Goal: Information Seeking & Learning: Learn about a topic

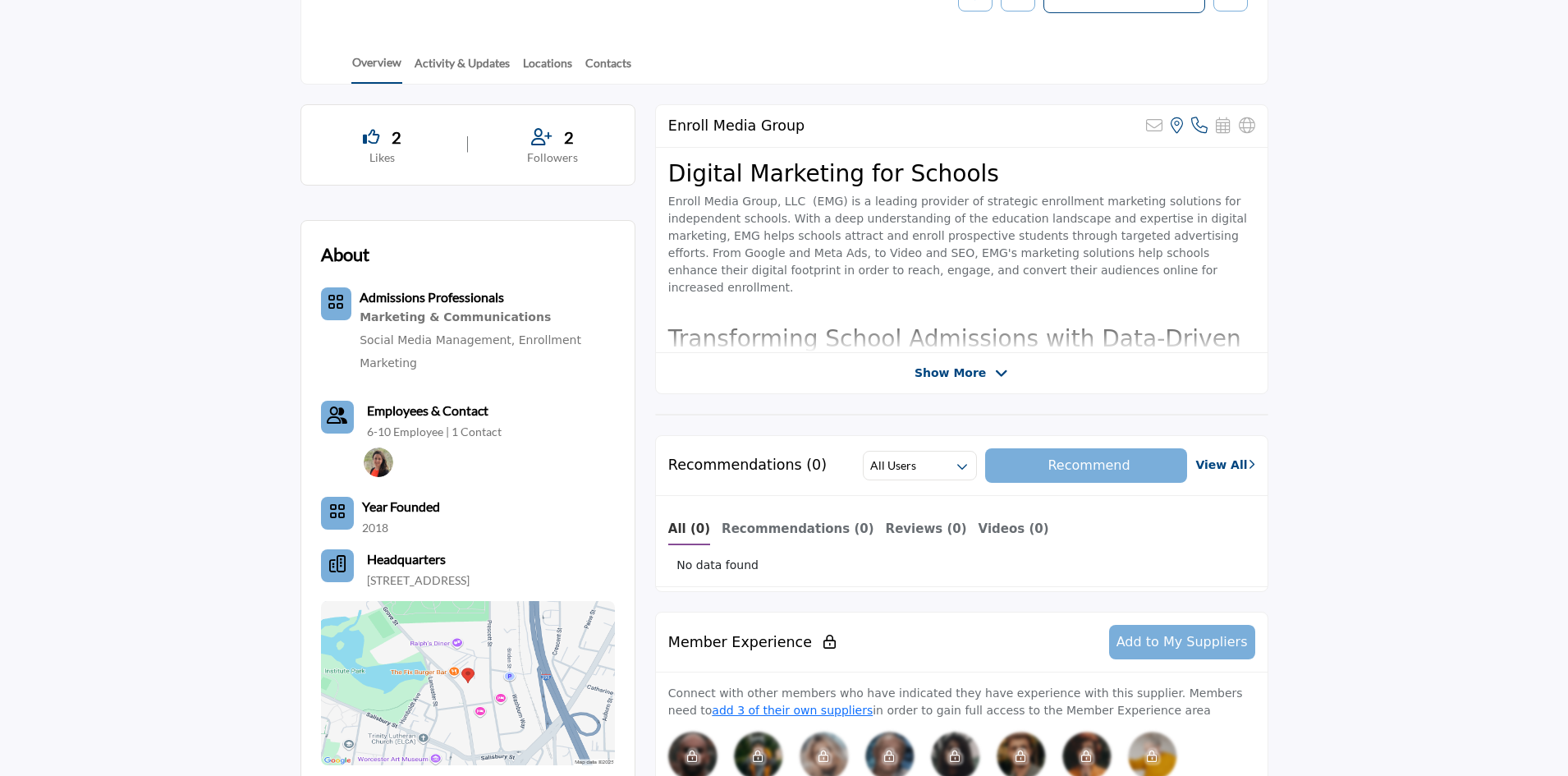
scroll to position [340, 0]
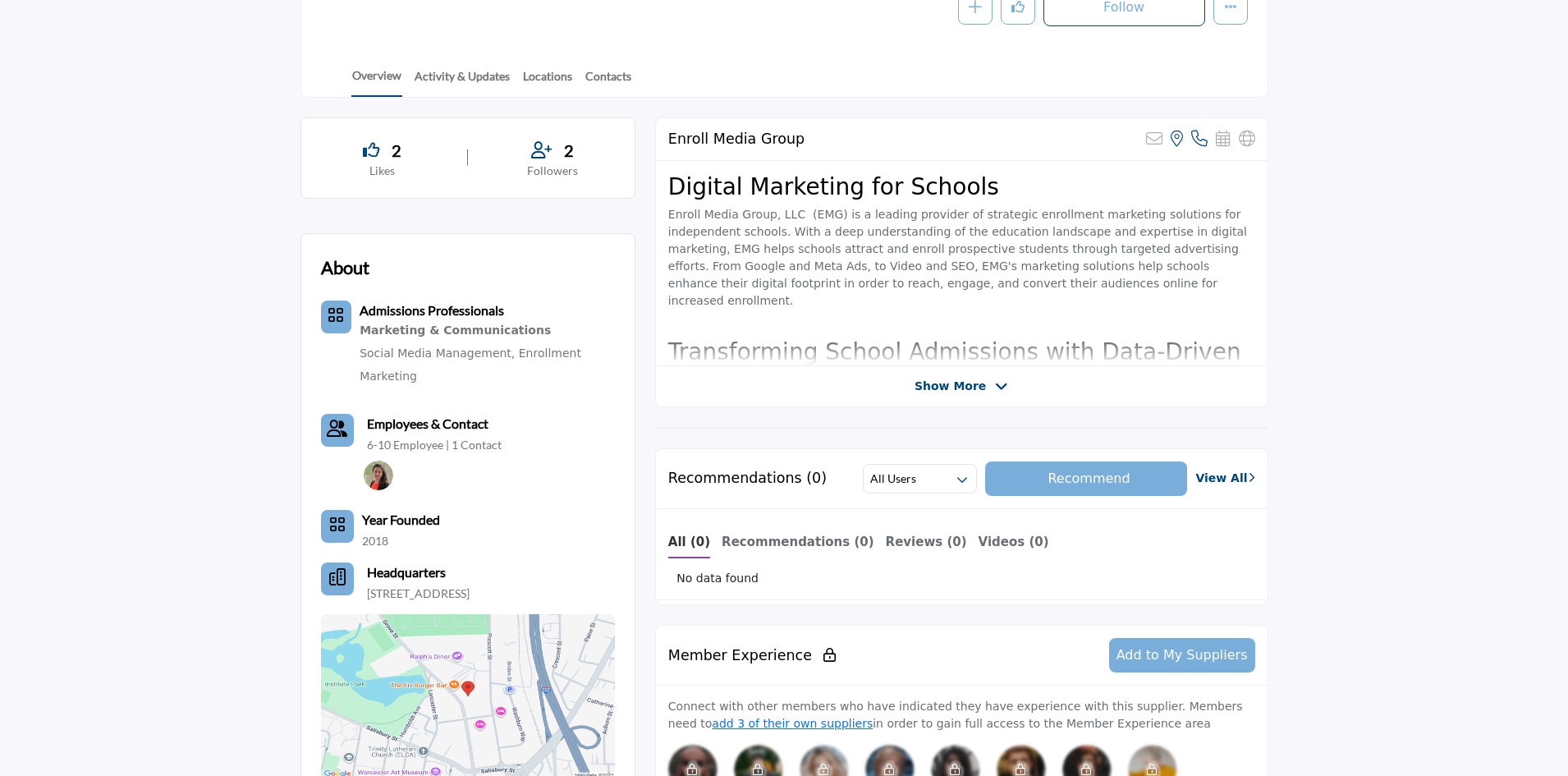
click at [960, 391] on span "Show More" at bounding box center [950, 387] width 72 height 18
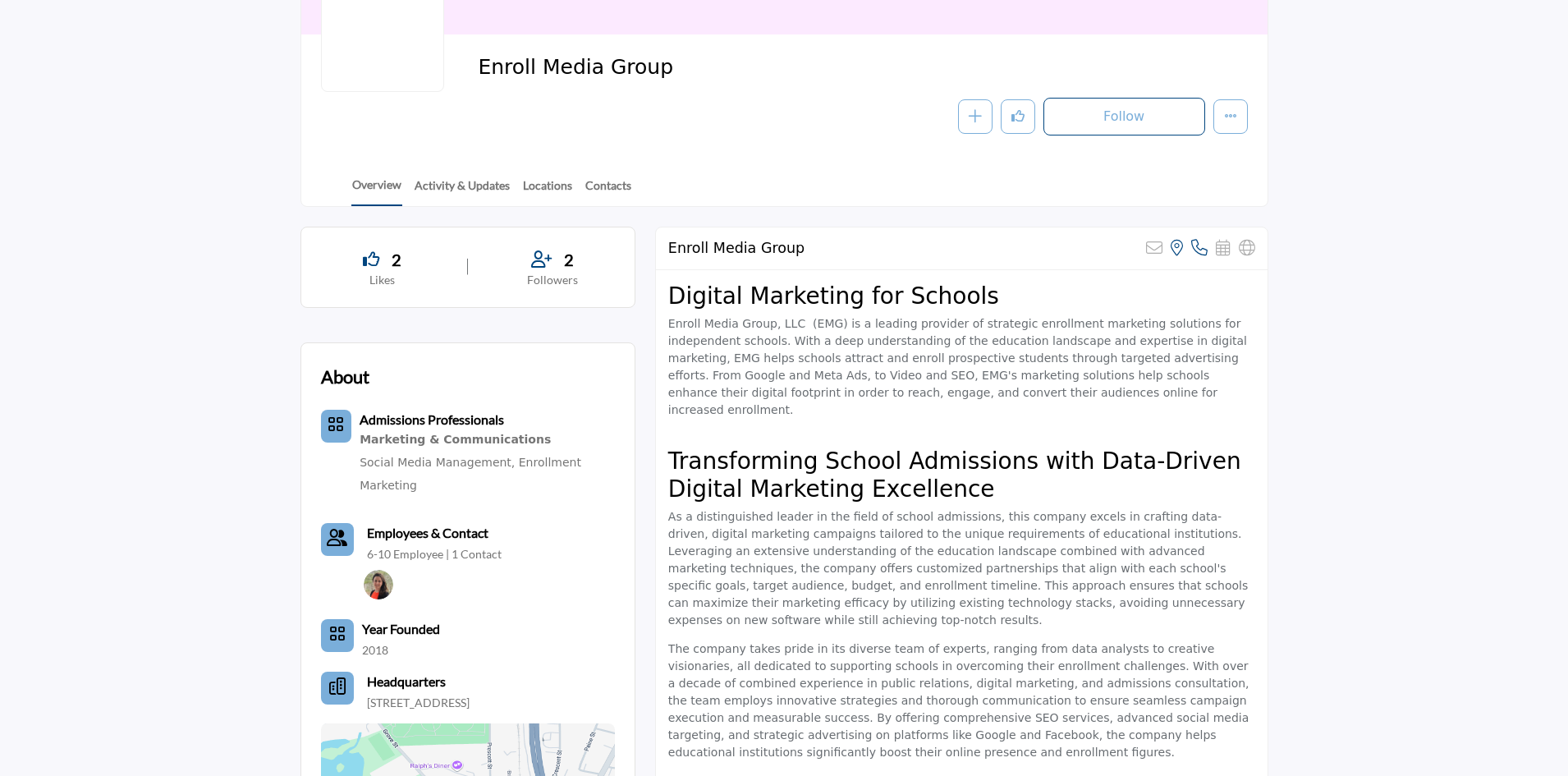
scroll to position [205, 0]
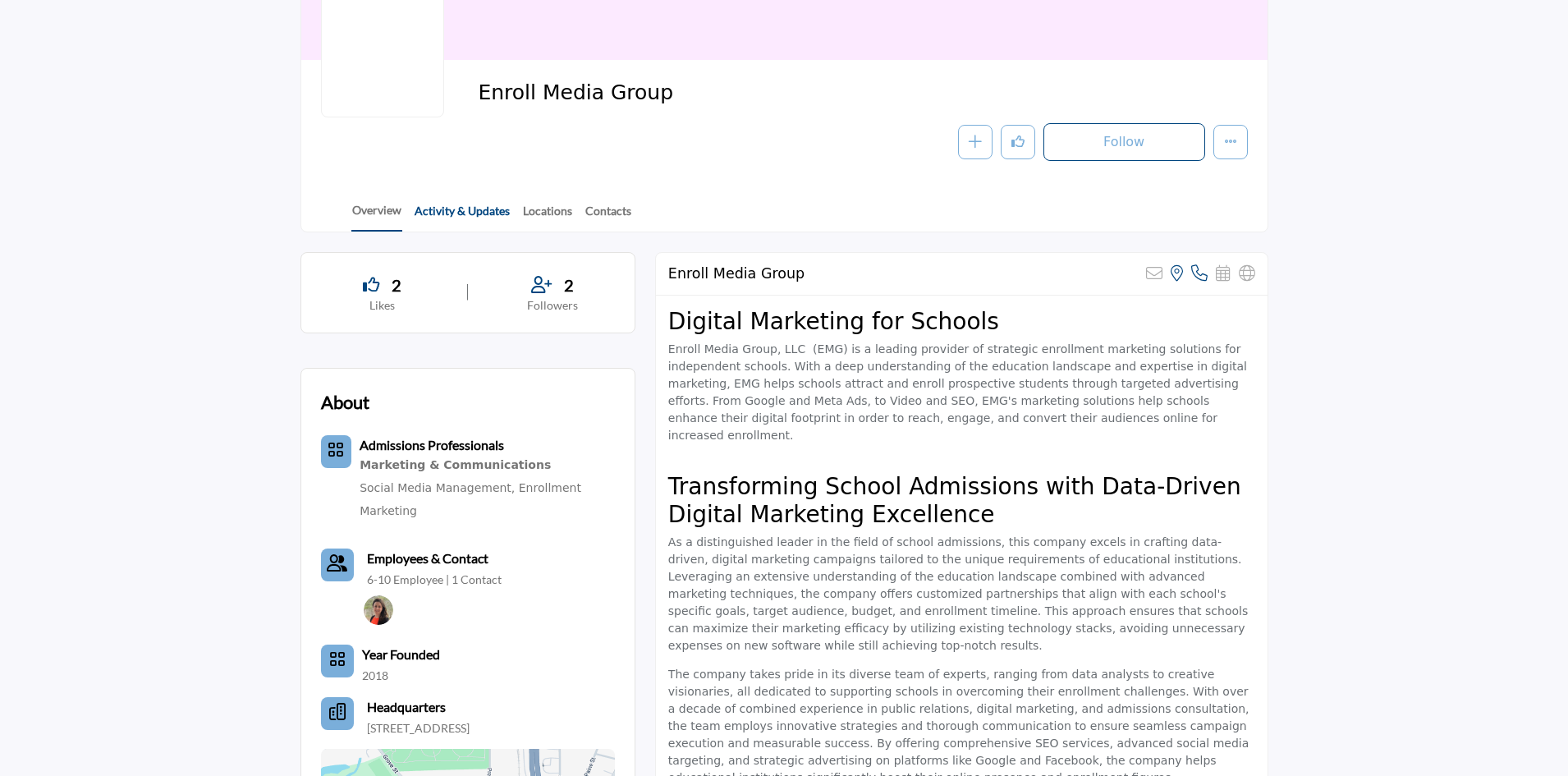
click at [483, 208] on link "Activity & Updates" at bounding box center [463, 216] width 97 height 29
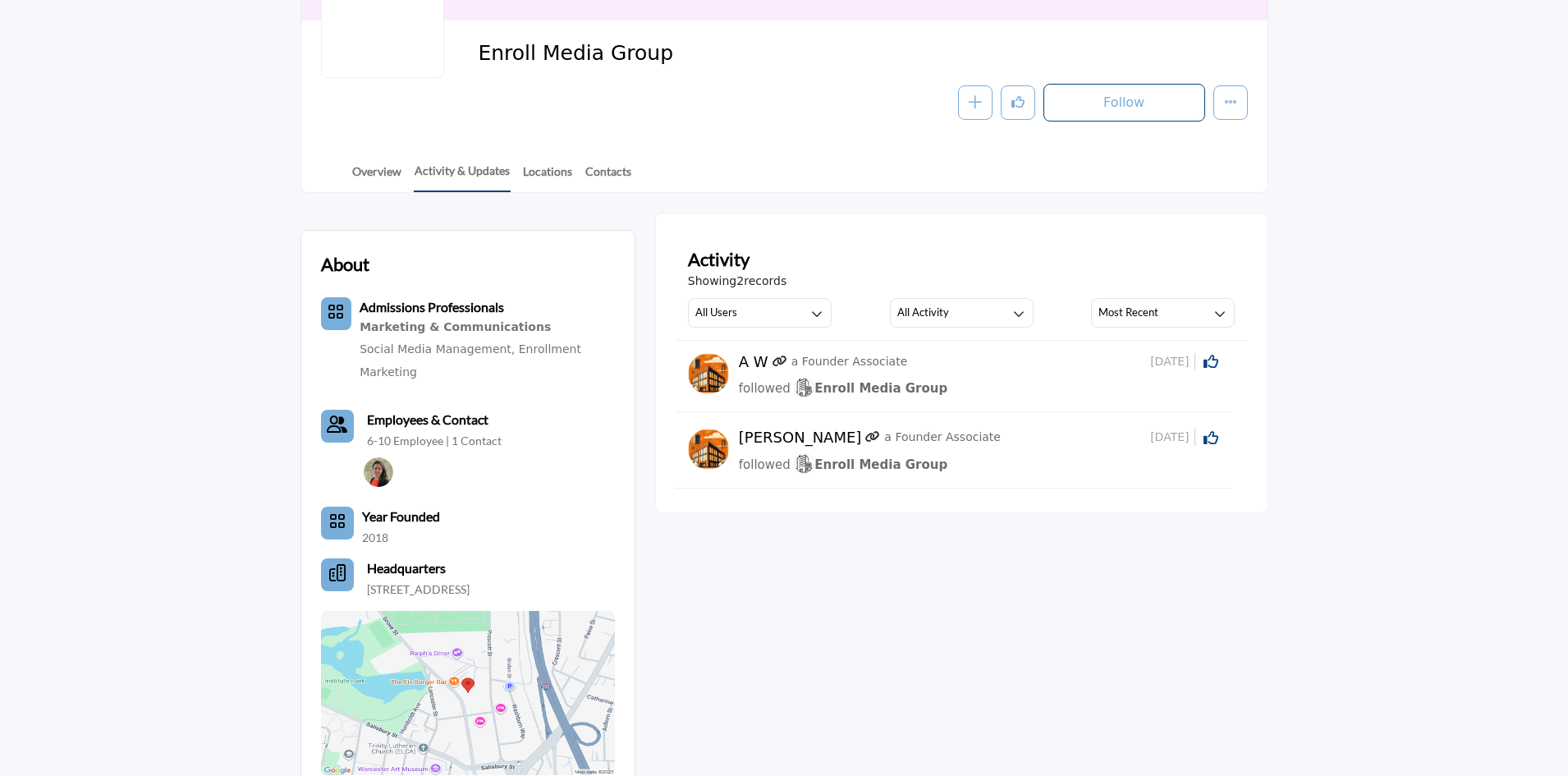
scroll to position [246, 0]
click at [410, 443] on p "6-10 Employee | 1 Contact" at bounding box center [434, 439] width 135 height 17
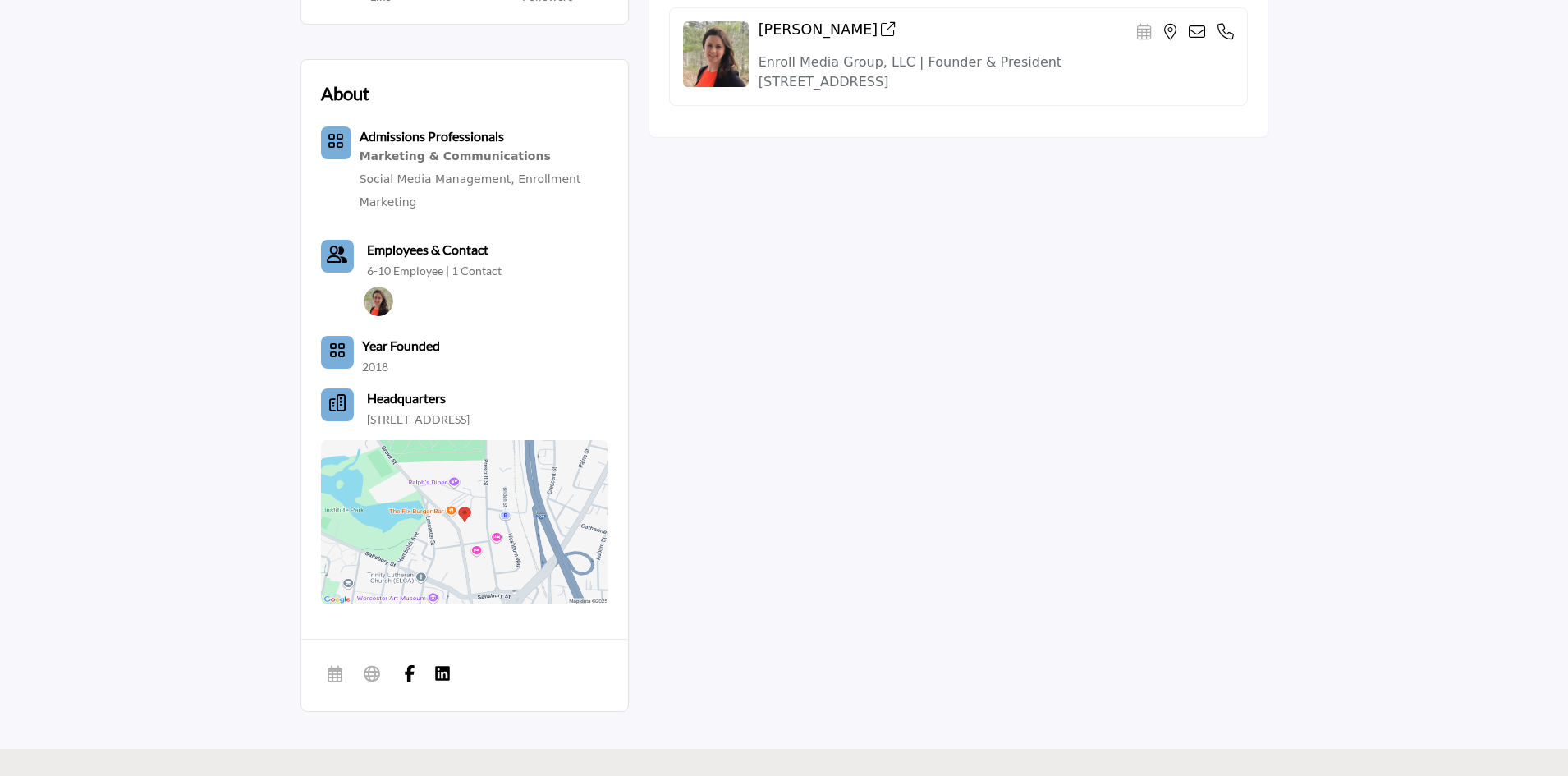
scroll to position [82, 0]
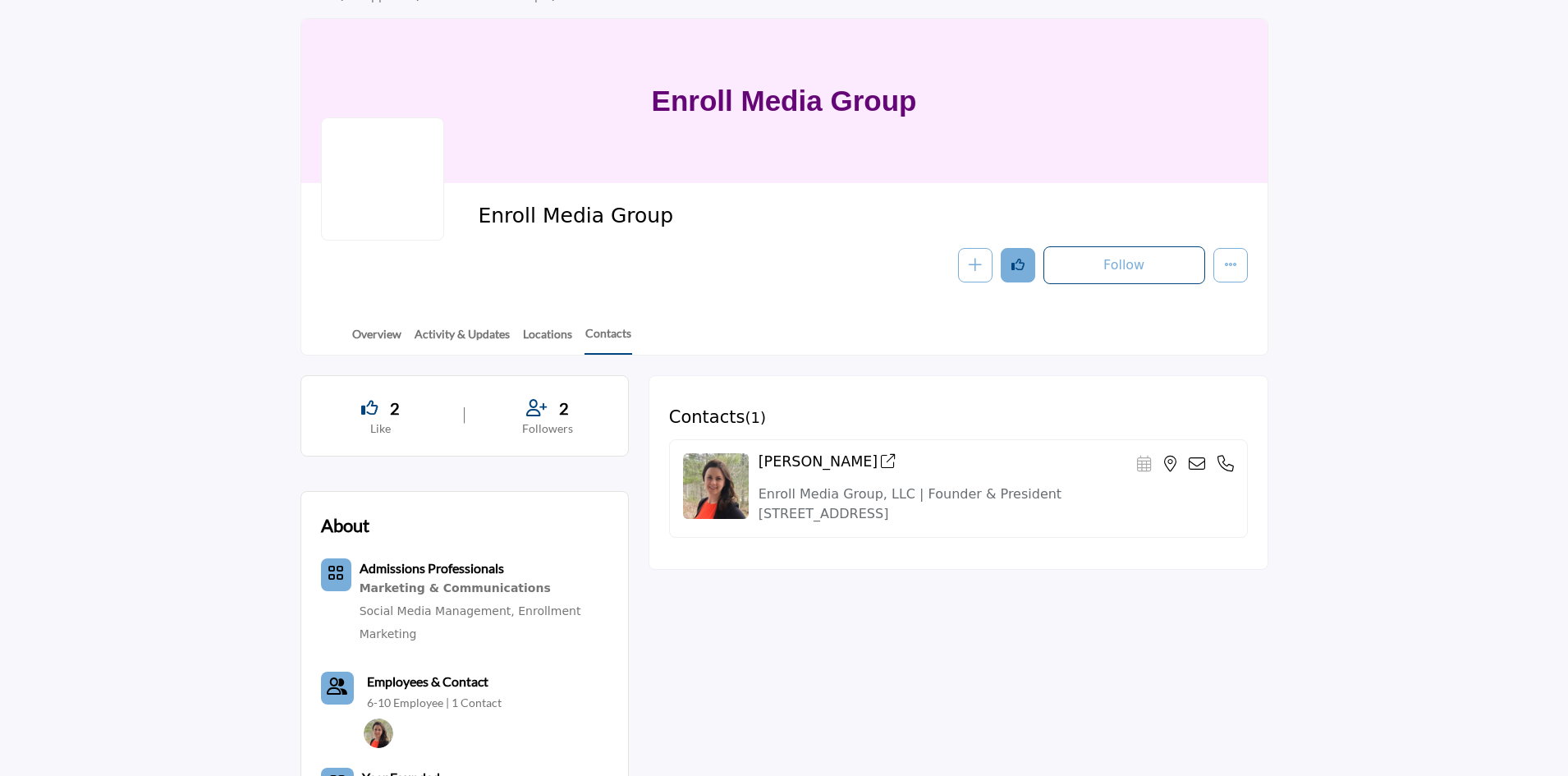
click at [1024, 260] on icon "Like" at bounding box center [1018, 264] width 13 height 13
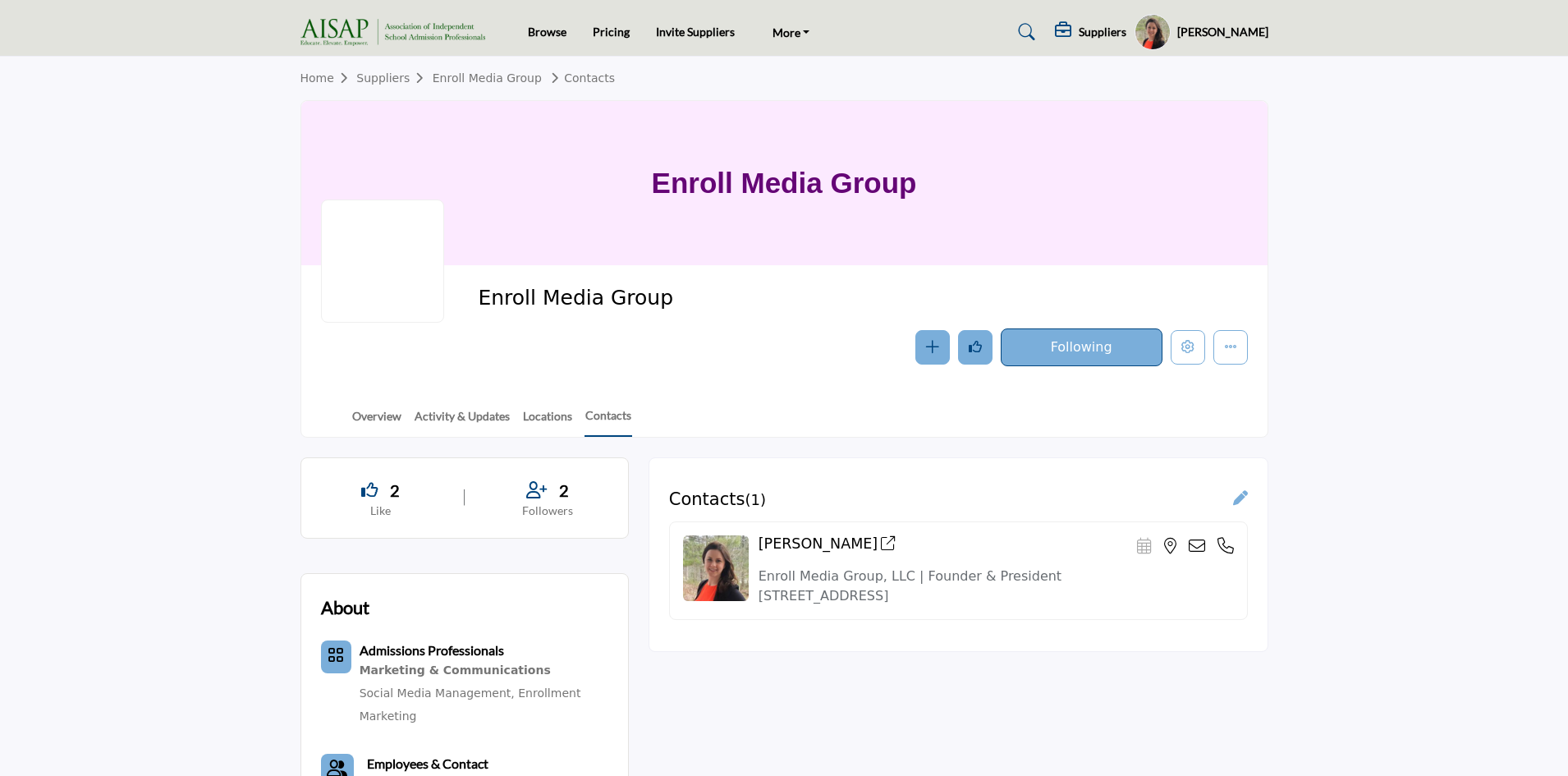
click at [971, 347] on icon "Like" at bounding box center [975, 346] width 13 height 13
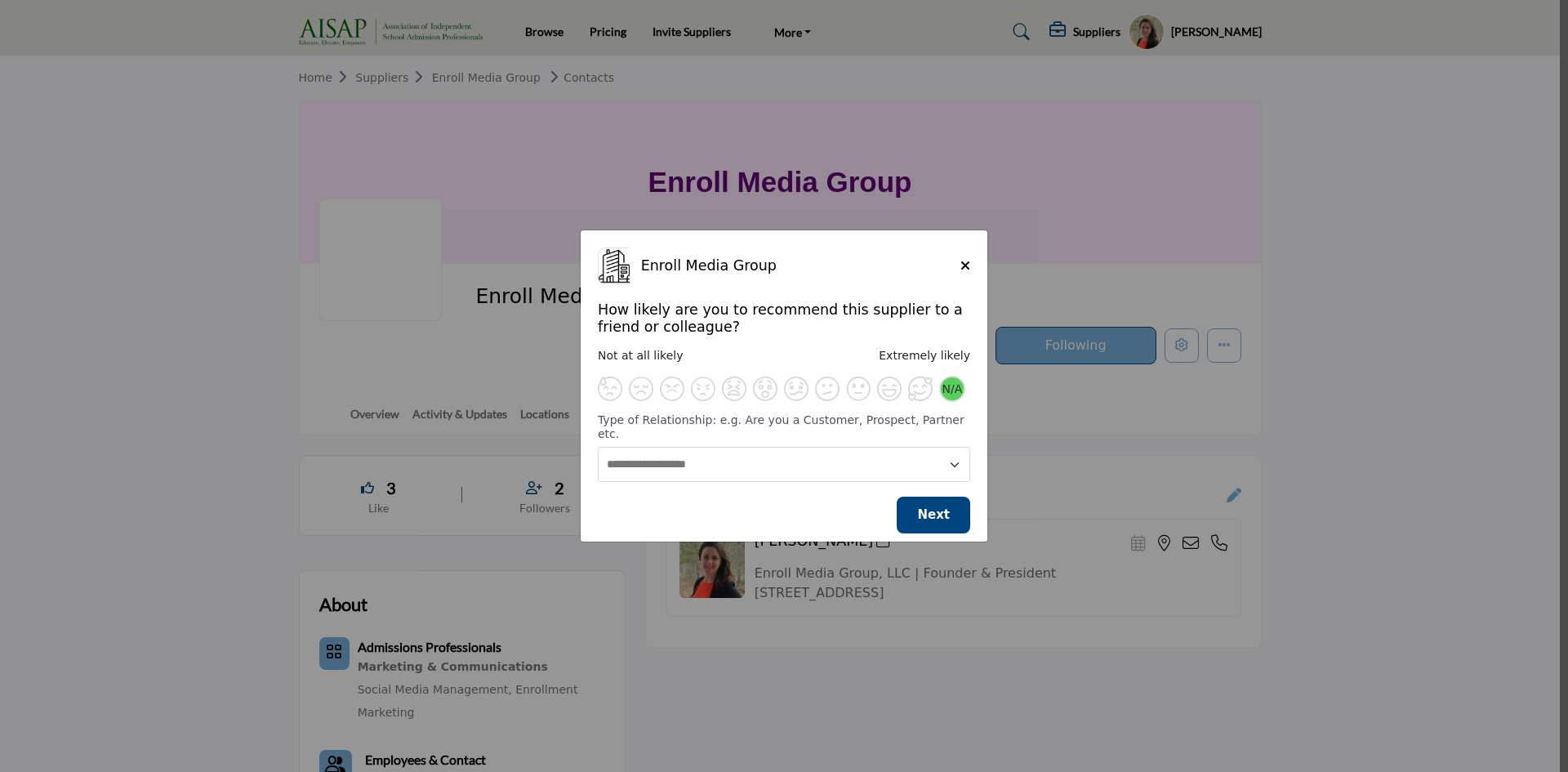
click at [952, 396] on span "N/A" at bounding box center [952, 389] width 20 height 14
click at [965, 267] on icon "Close" at bounding box center [965, 265] width 10 height 13
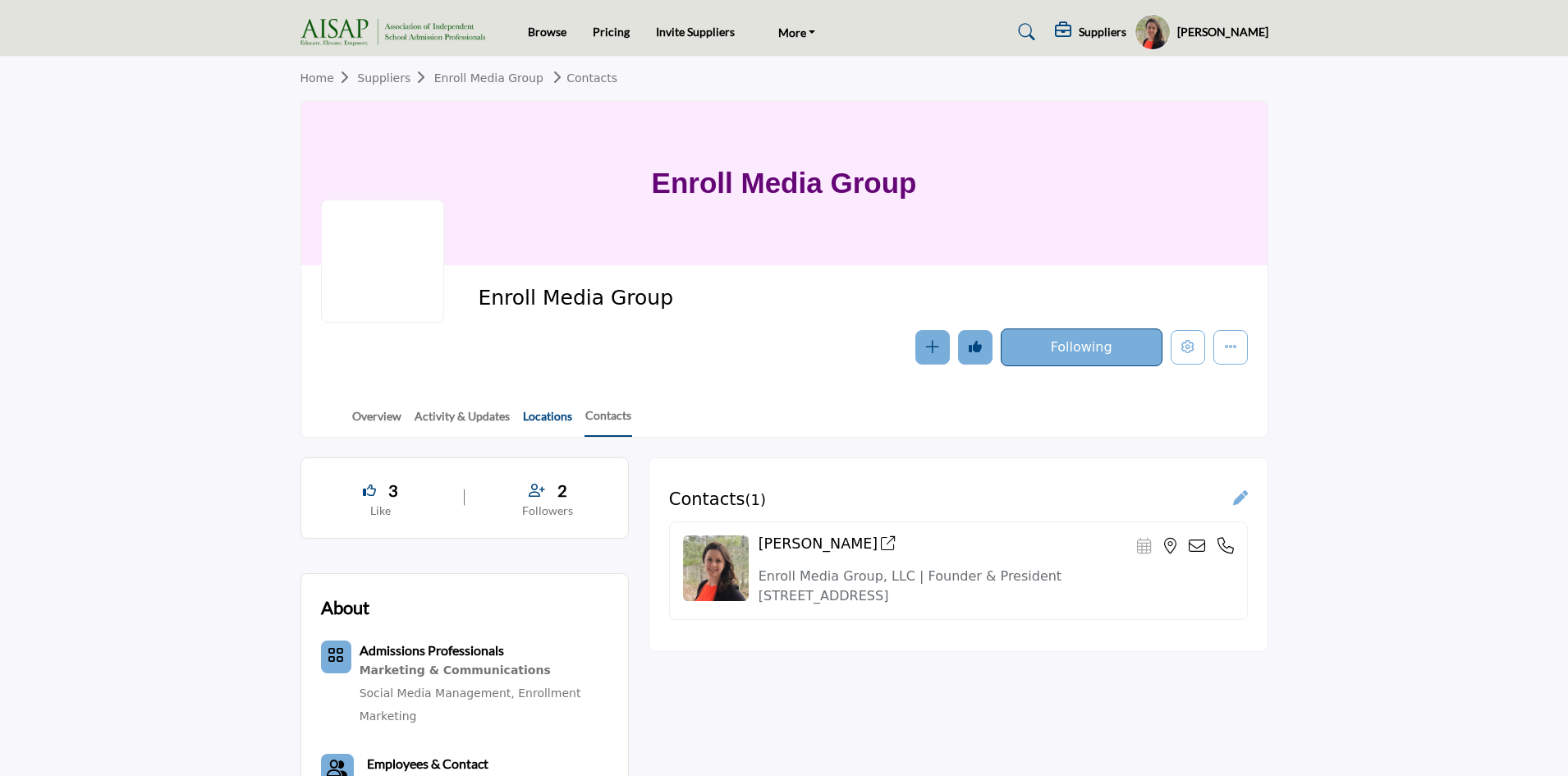
click at [539, 408] on link "Locations" at bounding box center [547, 421] width 51 height 29
